Goal: Task Accomplishment & Management: Complete application form

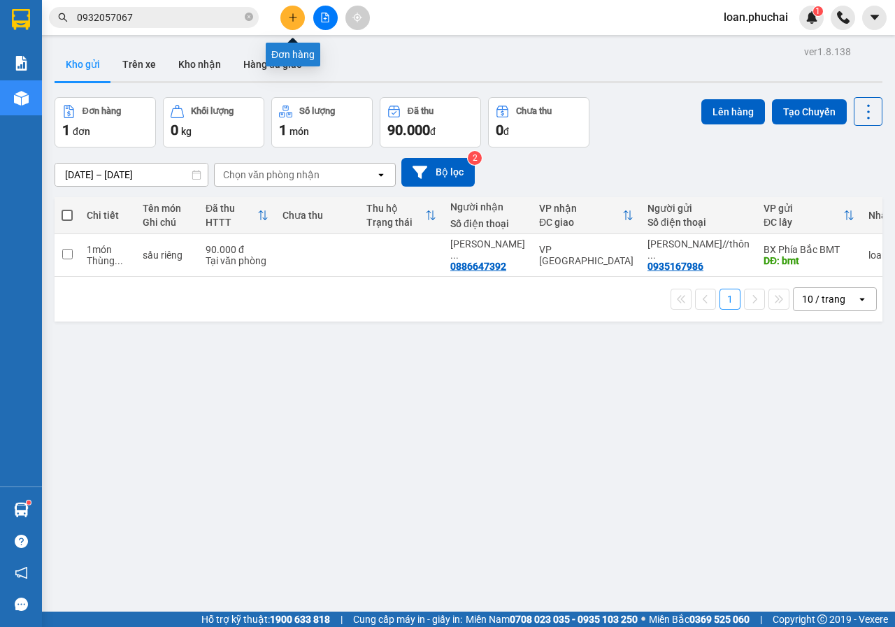
click at [295, 17] on icon "plus" at bounding box center [293, 18] width 10 height 10
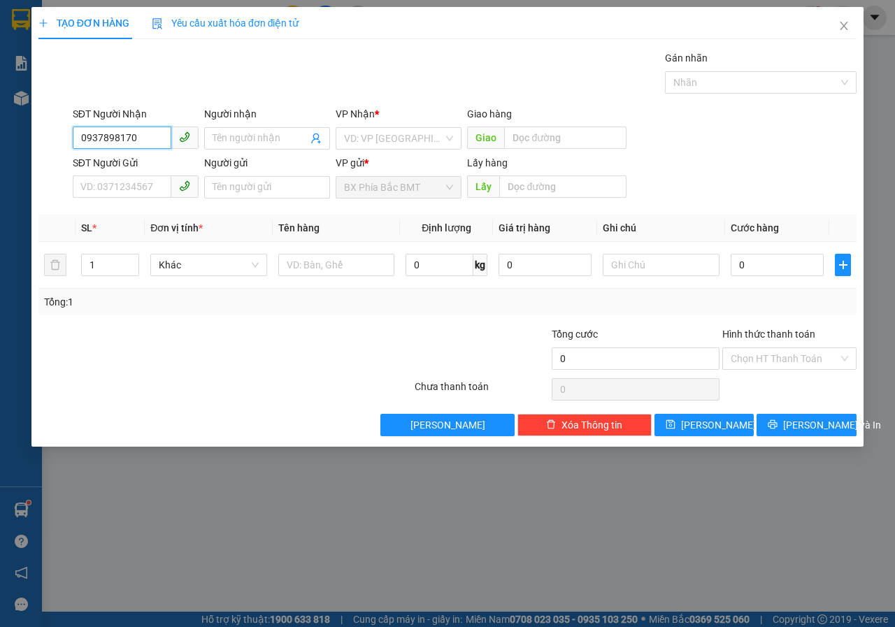
type input "0937898170"
click at [269, 140] on input "Người nhận" at bounding box center [259, 138] width 95 height 15
click at [399, 127] on div "VD: VP [GEOGRAPHIC_DATA]" at bounding box center [399, 138] width 126 height 22
type input "[PERSON_NAME]"
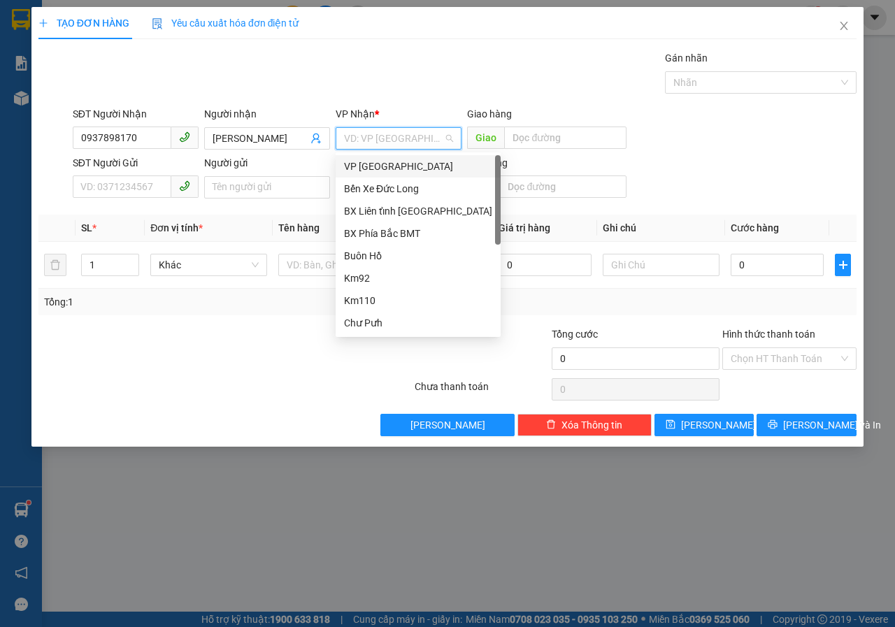
click at [384, 163] on div "VP [GEOGRAPHIC_DATA]" at bounding box center [418, 166] width 148 height 15
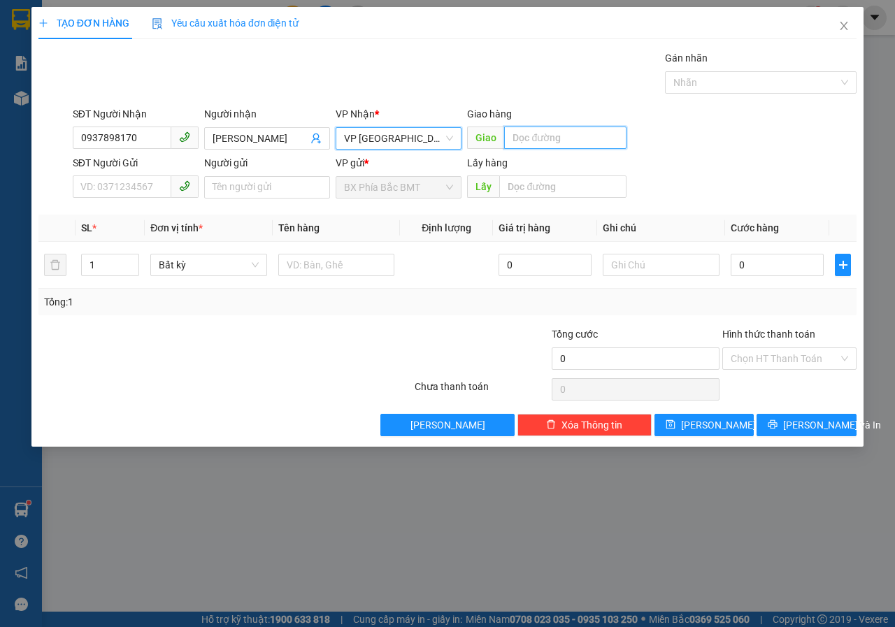
click at [542, 141] on input "text" at bounding box center [565, 138] width 122 height 22
type input "liên khương"
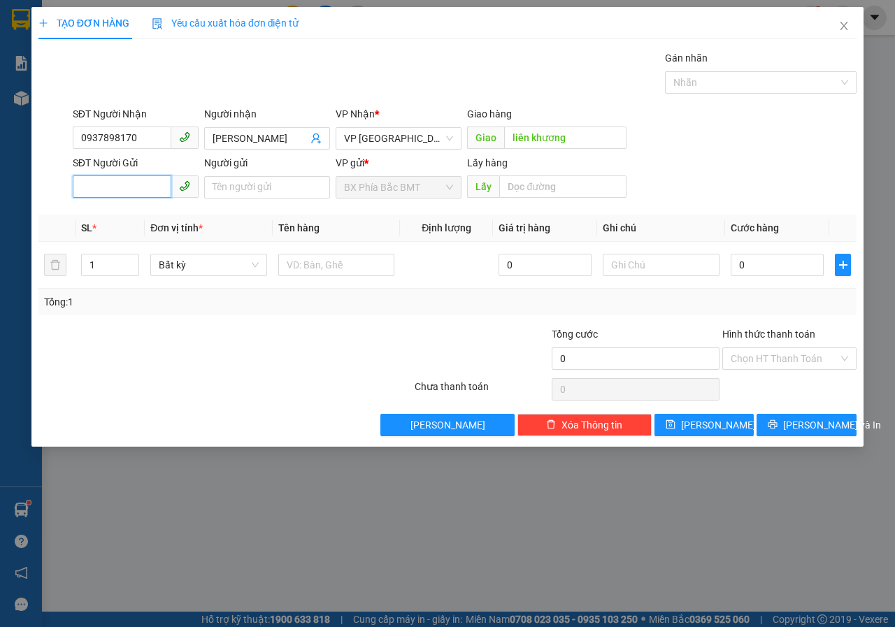
click at [118, 182] on input "SĐT Người Gửi" at bounding box center [122, 186] width 99 height 22
drag, startPoint x: 144, startPoint y: 187, endPoint x: 0, endPoint y: 194, distance: 144.2
click at [0, 192] on div "TẠO ĐƠN HÀNG Yêu cầu xuất hóa đơn điện tử Transit Pickup Surcharge Ids Transit …" at bounding box center [447, 313] width 895 height 627
type input "0941067000"
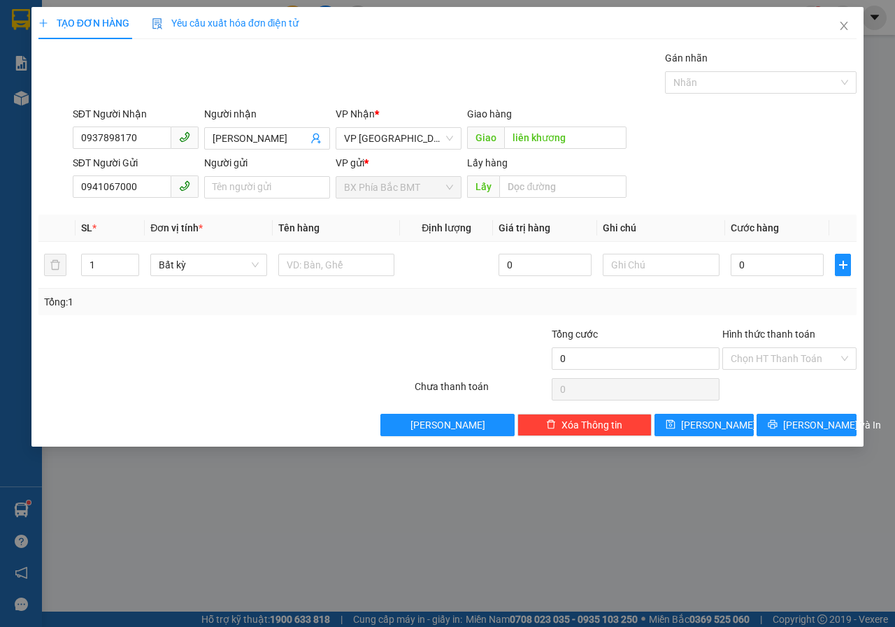
click at [252, 201] on div "Người gửi Tên người gửi" at bounding box center [267, 179] width 126 height 49
click at [248, 182] on input "Người gửi" at bounding box center [267, 187] width 126 height 22
type input "D"
type input "[PERSON_NAME]//235/19 [PERSON_NAME]"
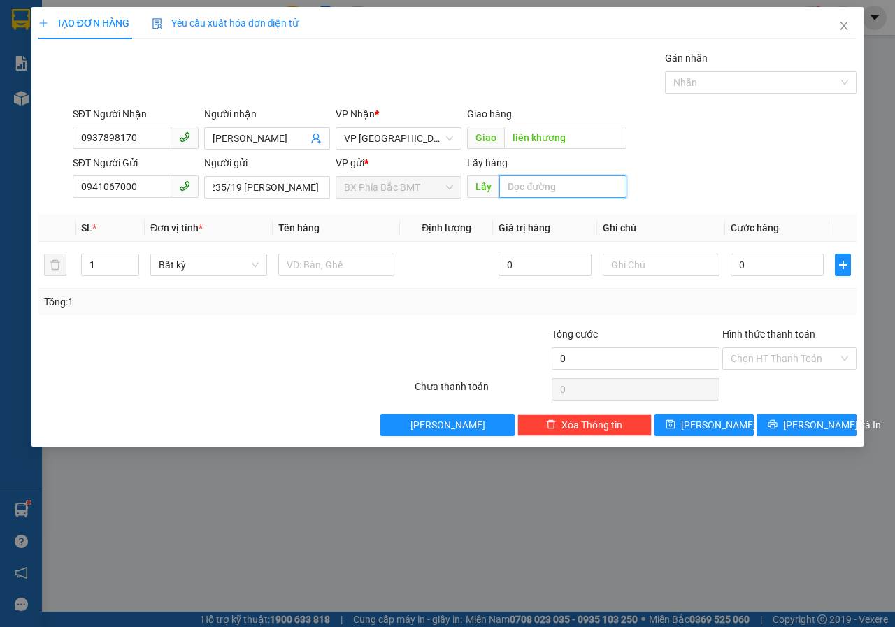
click at [545, 194] on input "text" at bounding box center [562, 186] width 127 height 22
click at [224, 273] on span "Bất kỳ" at bounding box center [209, 264] width 100 height 21
type input "BMT"
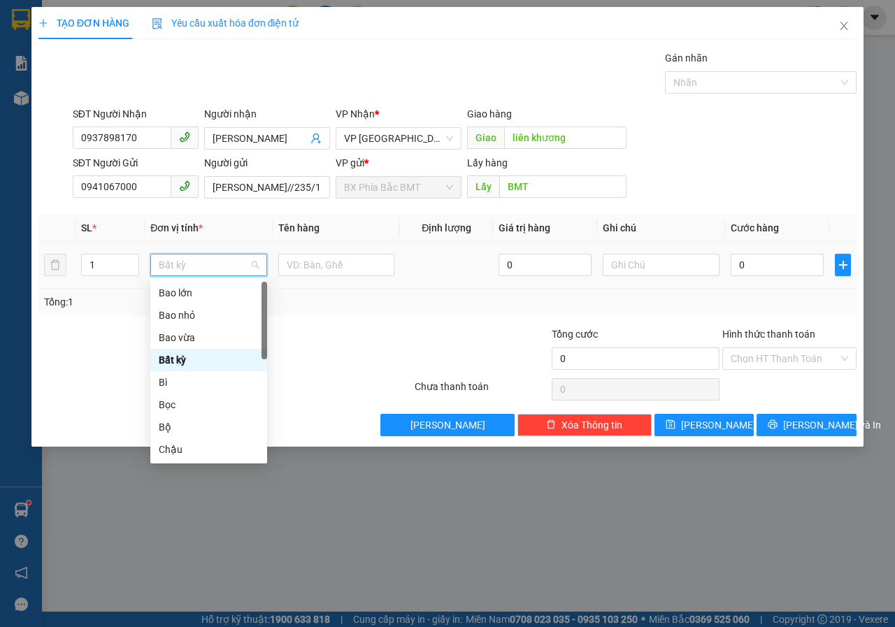
type input "T"
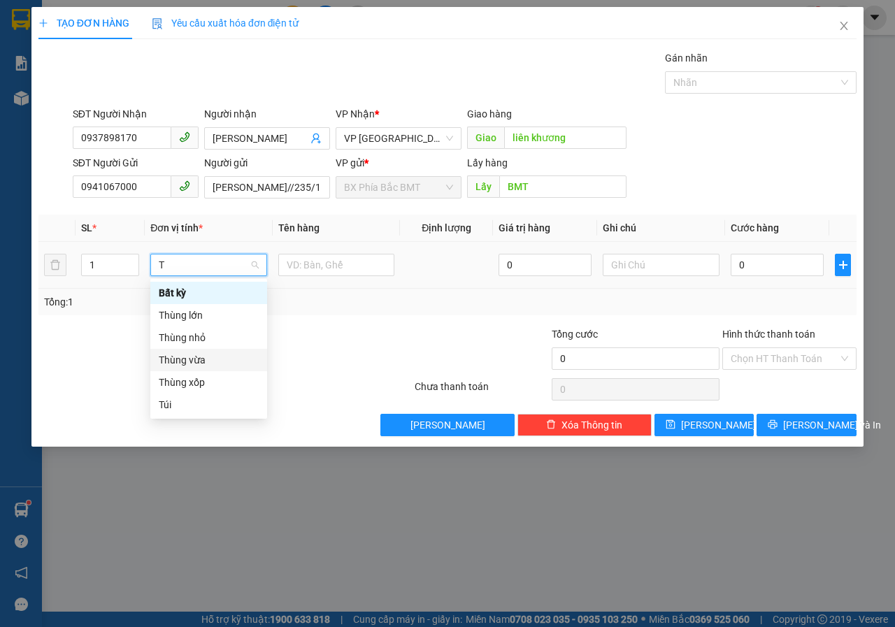
click at [189, 368] on div "Thùng vừa" at bounding box center [208, 360] width 117 height 22
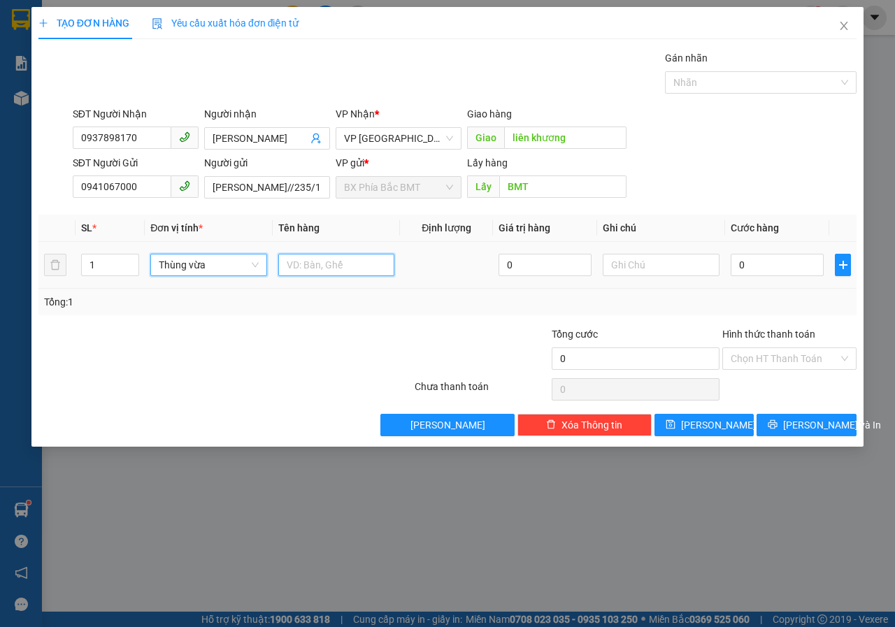
click at [318, 257] on input "text" at bounding box center [336, 265] width 117 height 22
type input "TRÁI CÂY"
click at [630, 266] on input "text" at bounding box center [661, 265] width 117 height 22
type input "GỌI TRƯỚC 1 TIẾNG"
click at [765, 265] on input "0" at bounding box center [776, 265] width 93 height 22
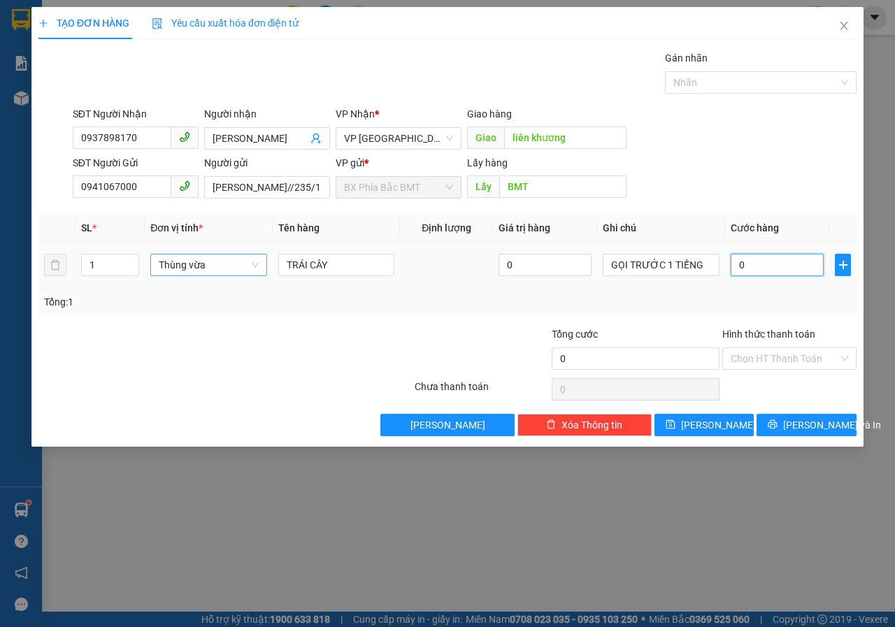
type input "5"
type input "50"
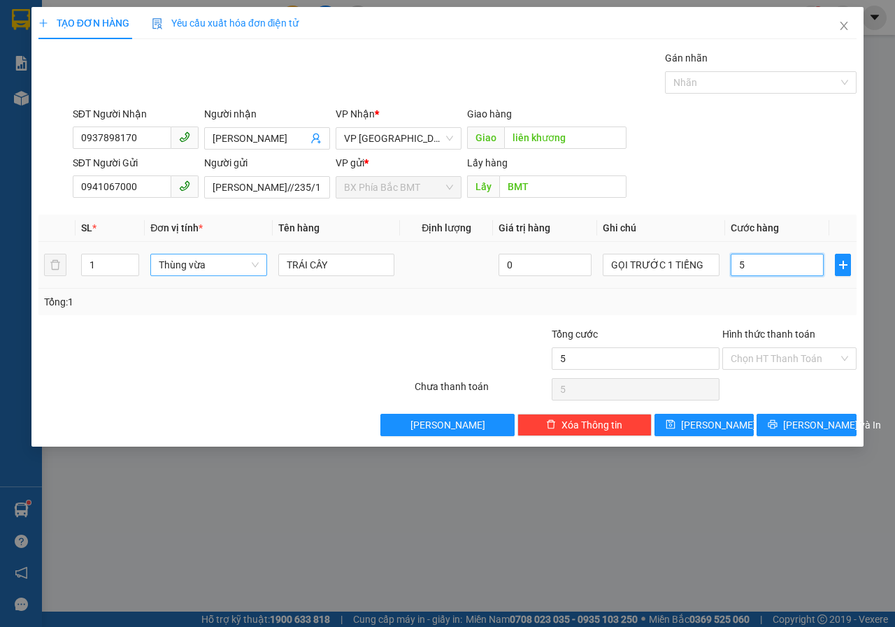
type input "50"
type input "500"
type input "5.000"
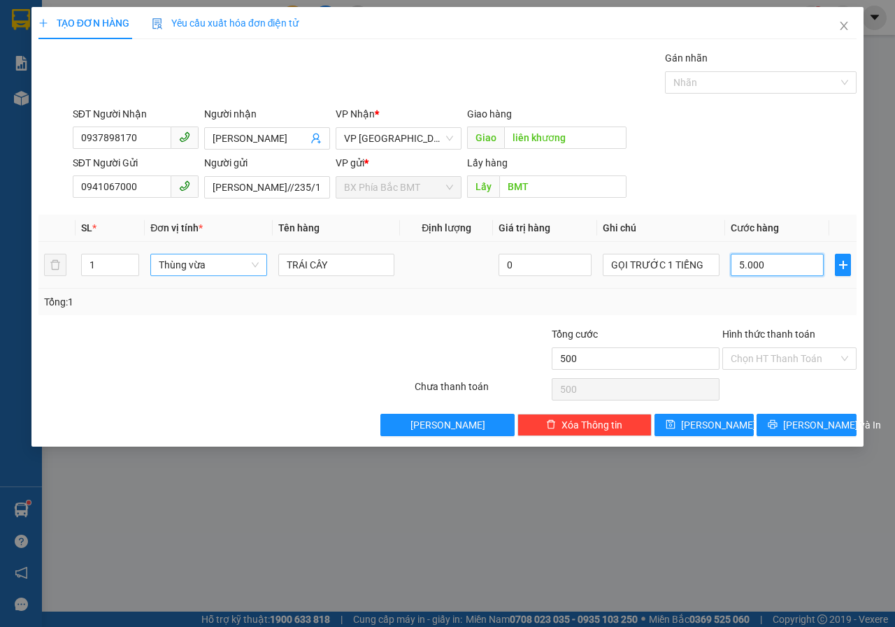
type input "5.000"
type input "50.000"
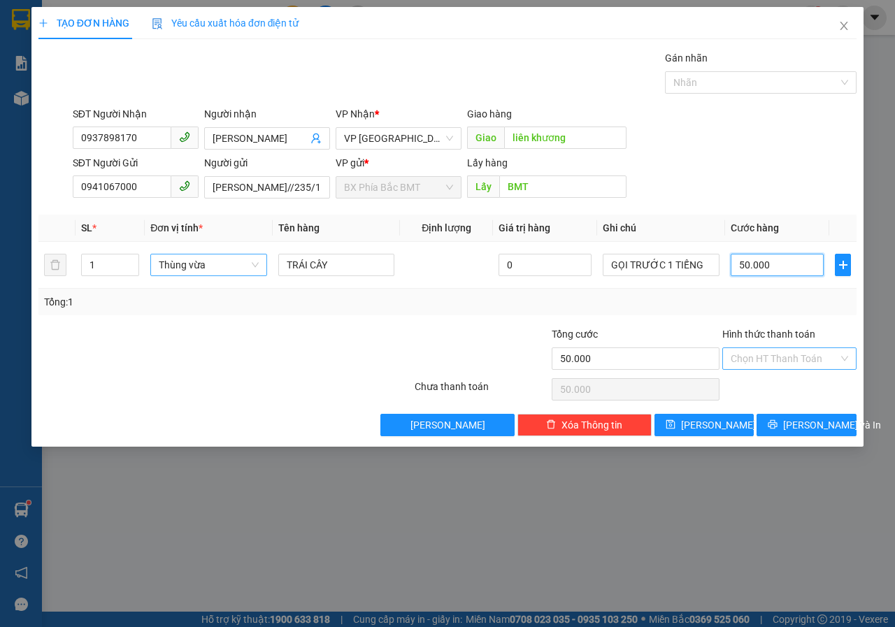
type input "50.000"
click at [763, 360] on input "Hình thức thanh toán" at bounding box center [784, 358] width 108 height 21
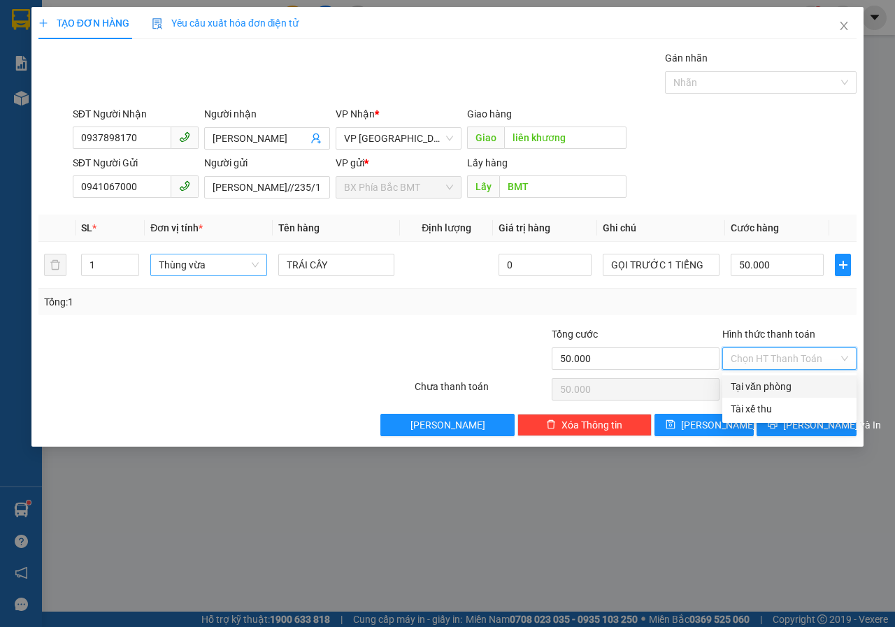
click at [774, 396] on div "Tại văn phòng" at bounding box center [789, 386] width 134 height 22
type input "0"
click at [796, 424] on span "[PERSON_NAME] và In" at bounding box center [832, 424] width 98 height 15
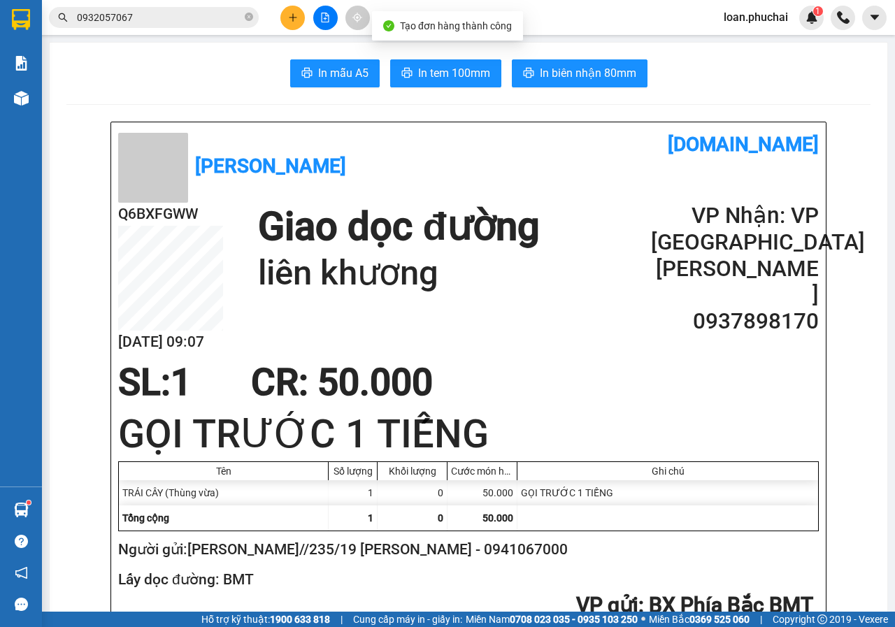
click at [439, 71] on span "In tem 100mm" at bounding box center [454, 72] width 72 height 17
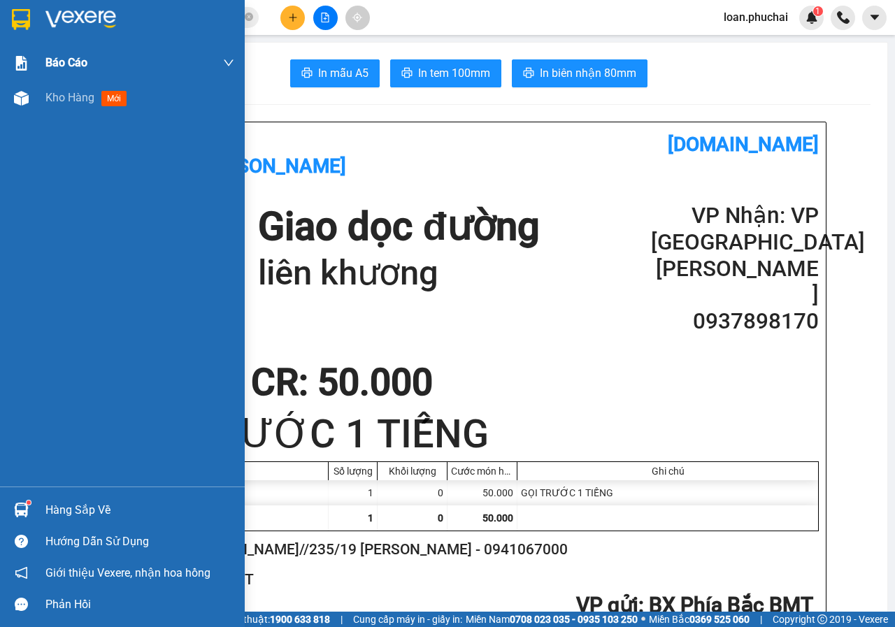
click at [31, 78] on div "Báo cáo" at bounding box center [122, 62] width 245 height 35
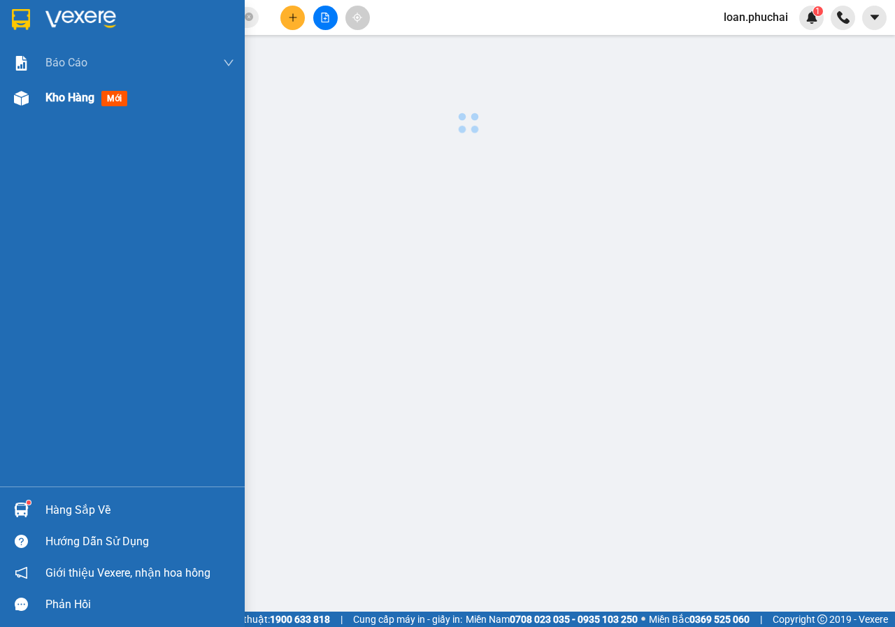
click at [52, 91] on span "Kho hàng" at bounding box center [69, 97] width 49 height 13
